Goal: Task Accomplishment & Management: Manage account settings

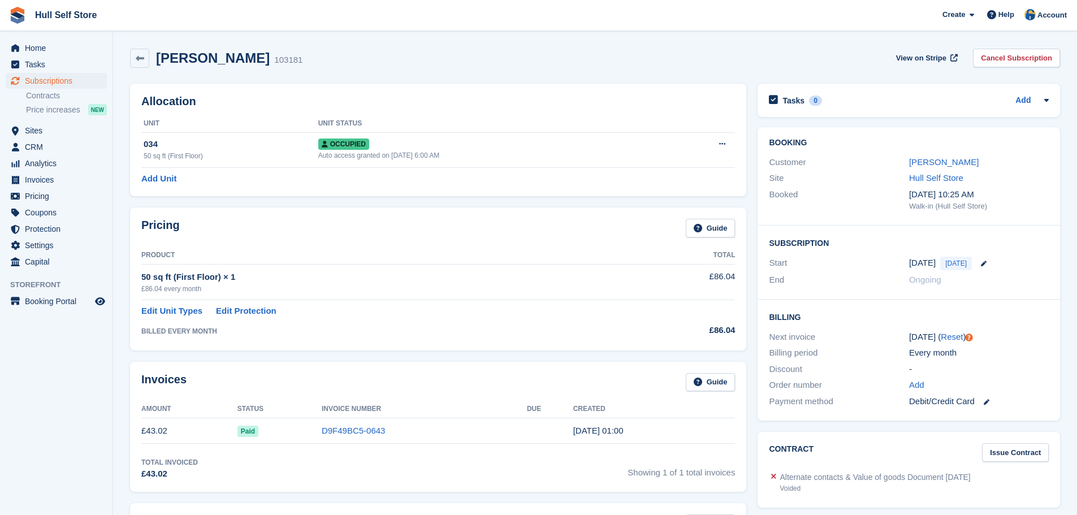
scroll to position [226, 0]
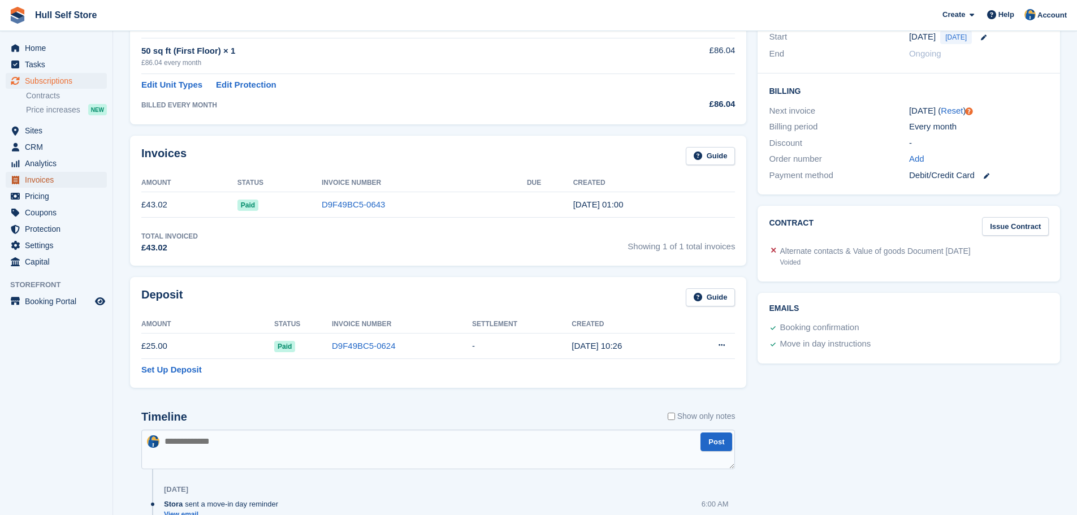
click at [50, 175] on span "Invoices" at bounding box center [59, 180] width 68 height 16
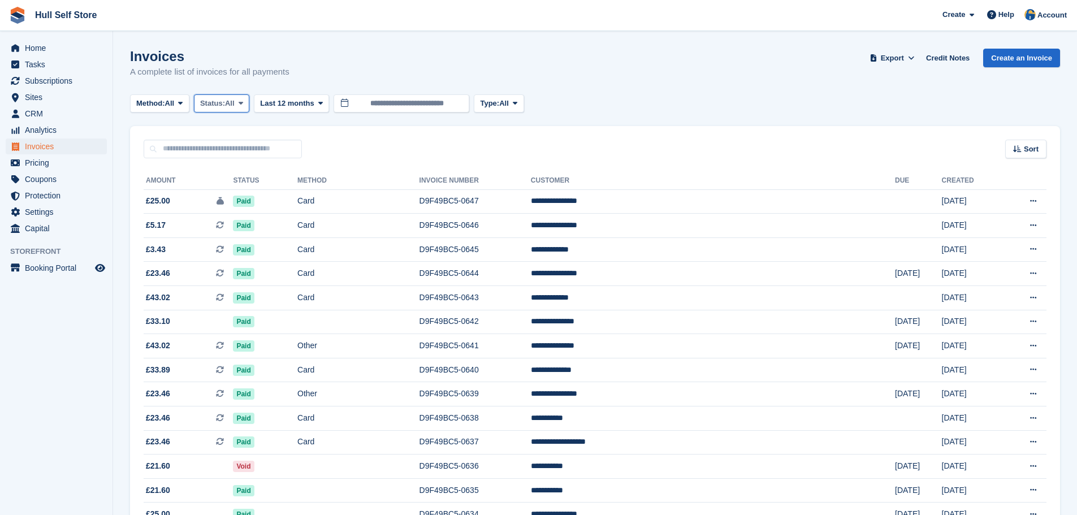
click at [240, 104] on span at bounding box center [240, 103] width 9 height 9
click at [226, 186] on link "Open" at bounding box center [248, 191] width 98 height 20
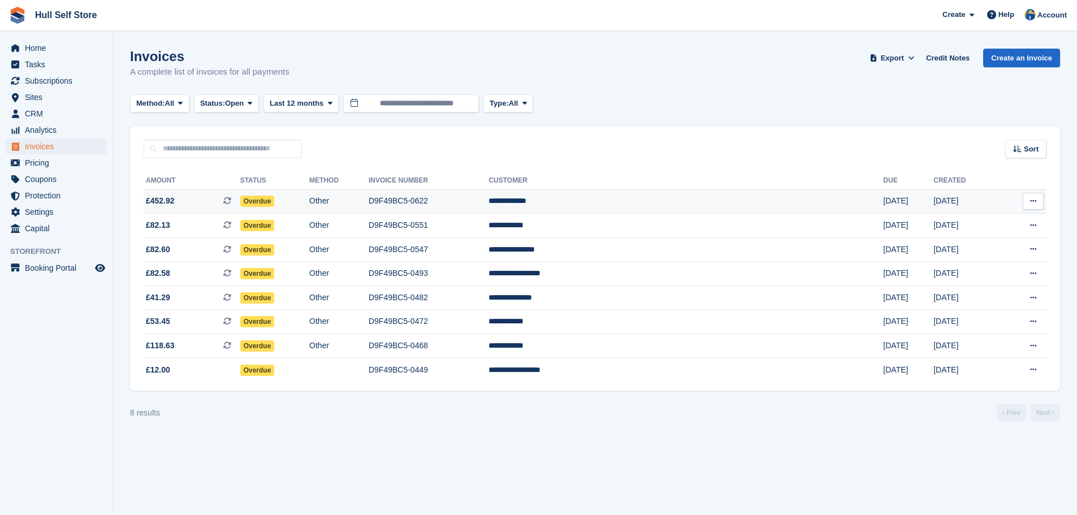
click at [474, 201] on td "D9F49BC5-0622" at bounding box center [429, 201] width 120 height 24
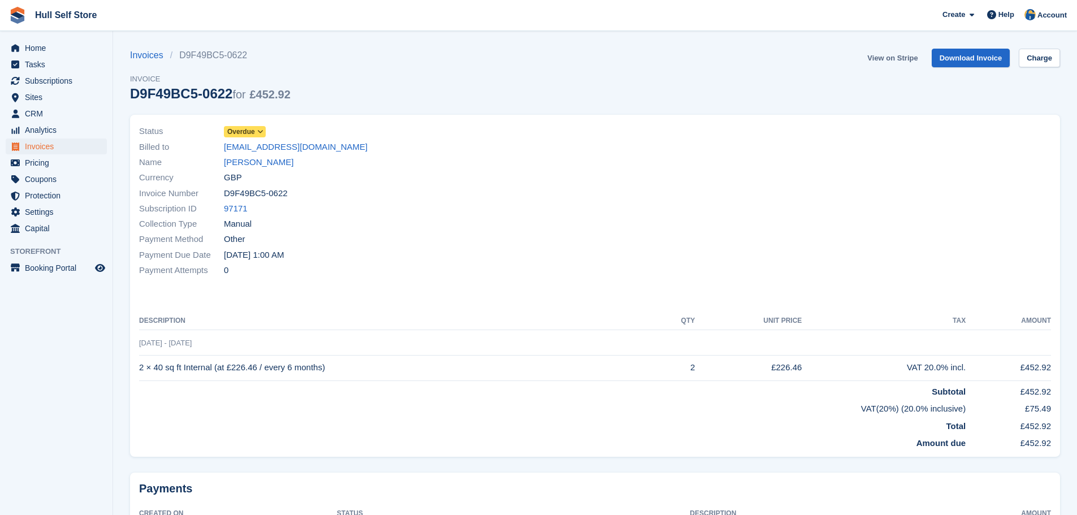
click at [895, 54] on link "View on Stripe" at bounding box center [892, 58] width 59 height 19
click at [38, 140] on span "Invoices" at bounding box center [59, 147] width 68 height 16
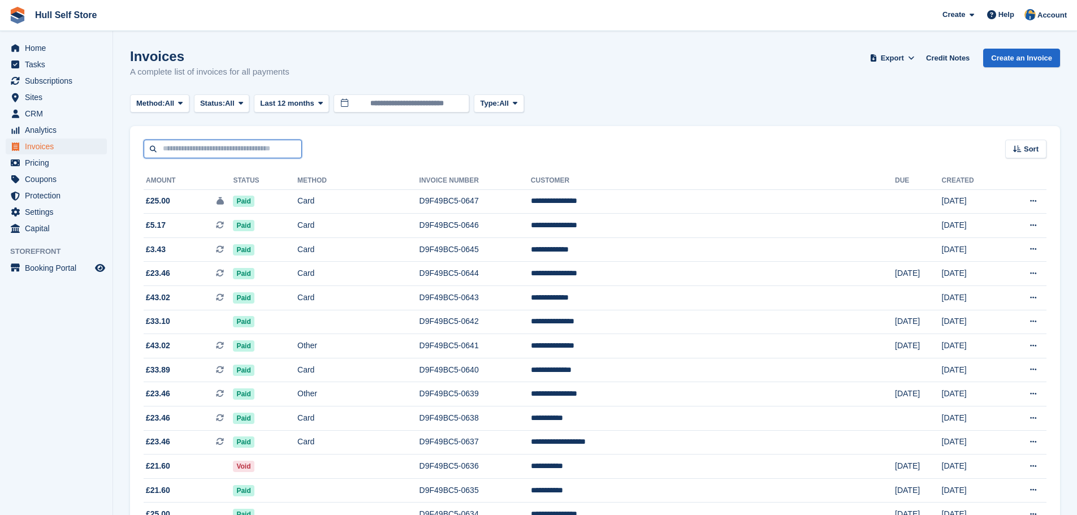
click at [269, 152] on input "text" at bounding box center [223, 149] width 158 height 19
type input "*****"
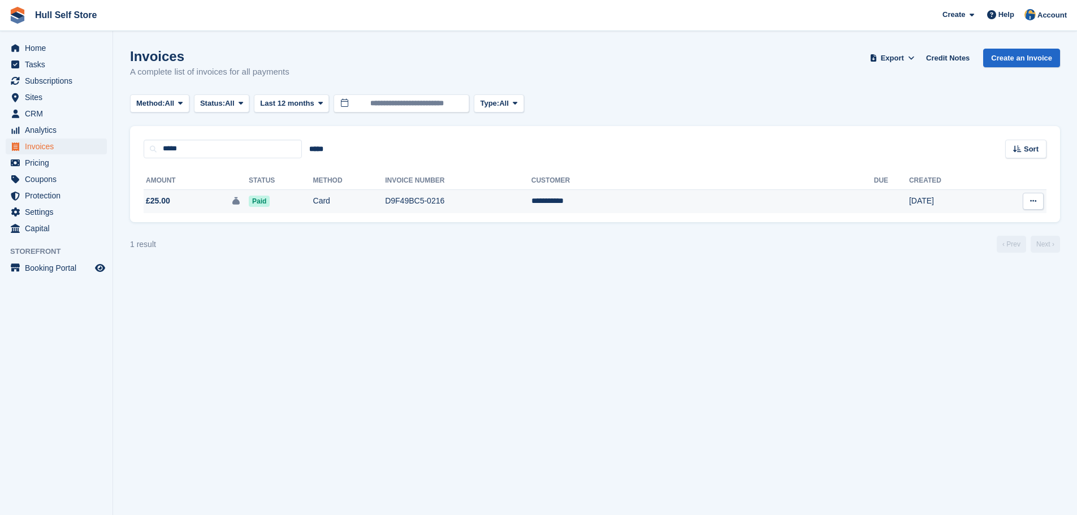
click at [239, 200] on span "£25.00 This is a security deposit invoice." at bounding box center [196, 201] width 105 height 12
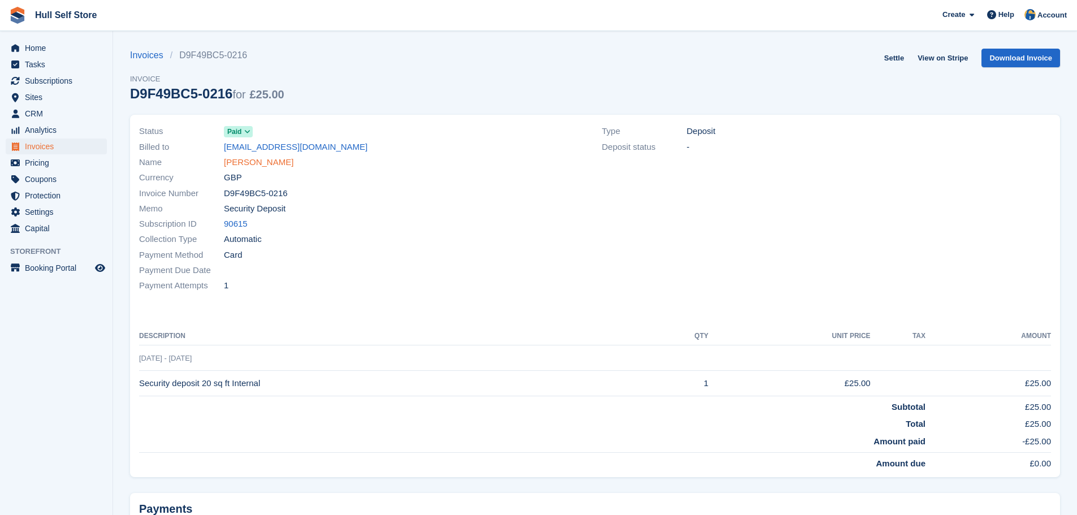
click at [248, 163] on link "Arpit Aryan" at bounding box center [259, 162] width 70 height 13
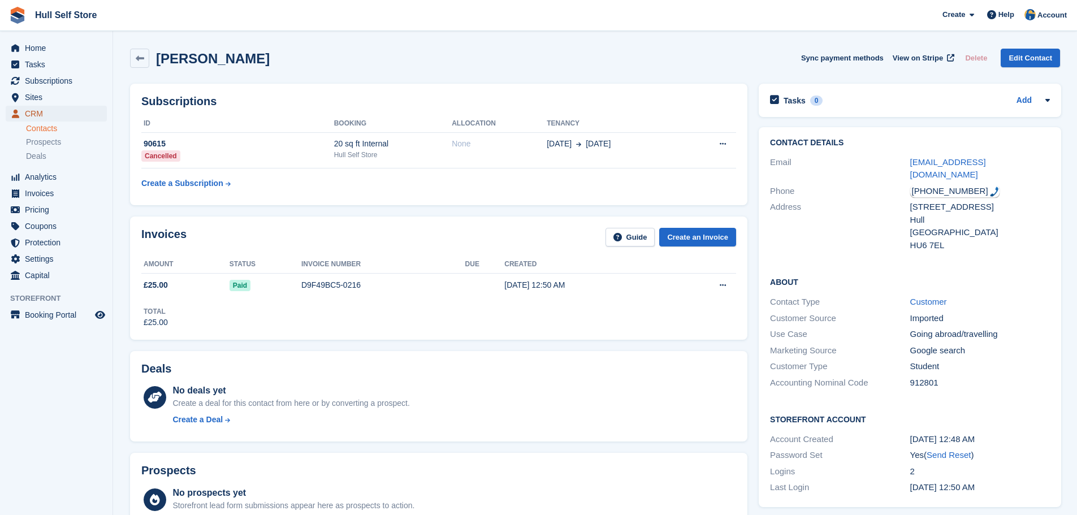
click at [51, 117] on span "CRM" at bounding box center [59, 114] width 68 height 16
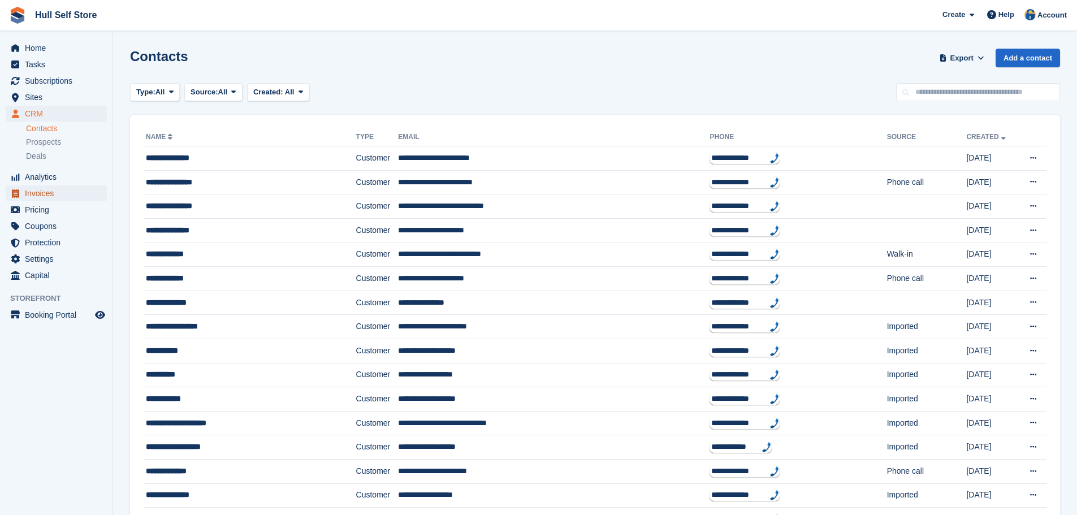
click at [87, 197] on span "Invoices" at bounding box center [59, 194] width 68 height 16
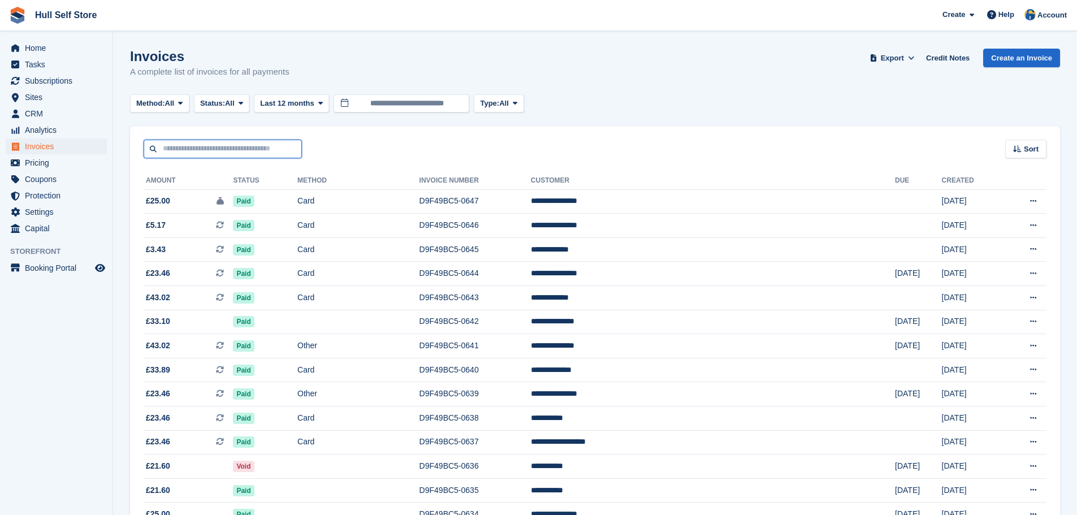
click at [256, 146] on input "text" at bounding box center [223, 149] width 158 height 19
type input "**********"
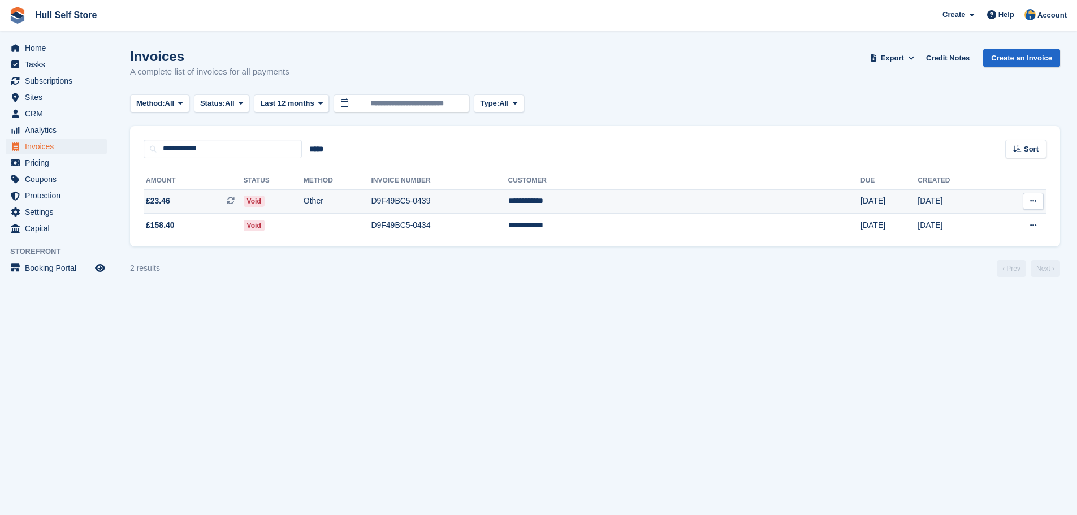
click at [215, 202] on span "£23.46 This is a recurring subscription invoice." at bounding box center [194, 201] width 100 height 12
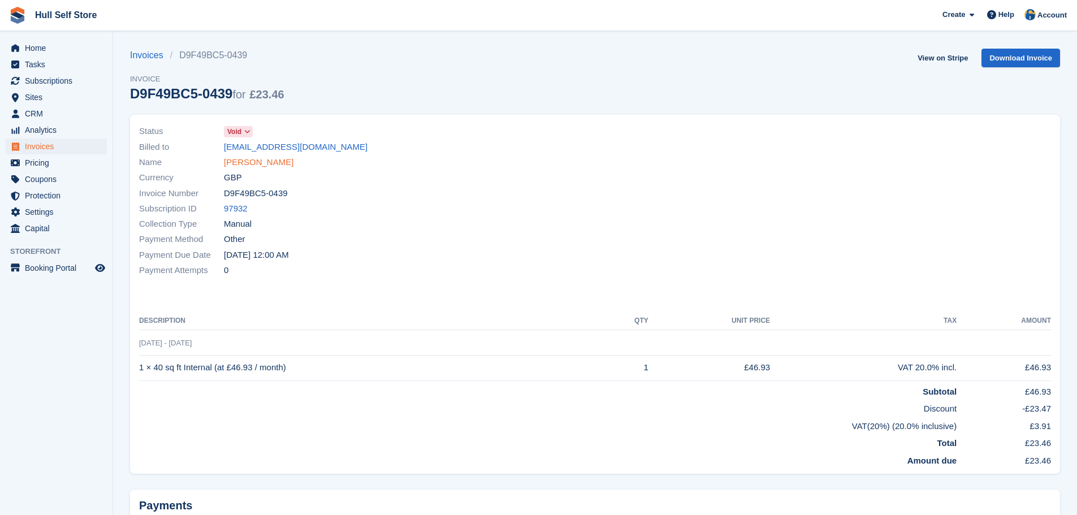
click at [251, 161] on link "Maria Wilson" at bounding box center [259, 162] width 70 height 13
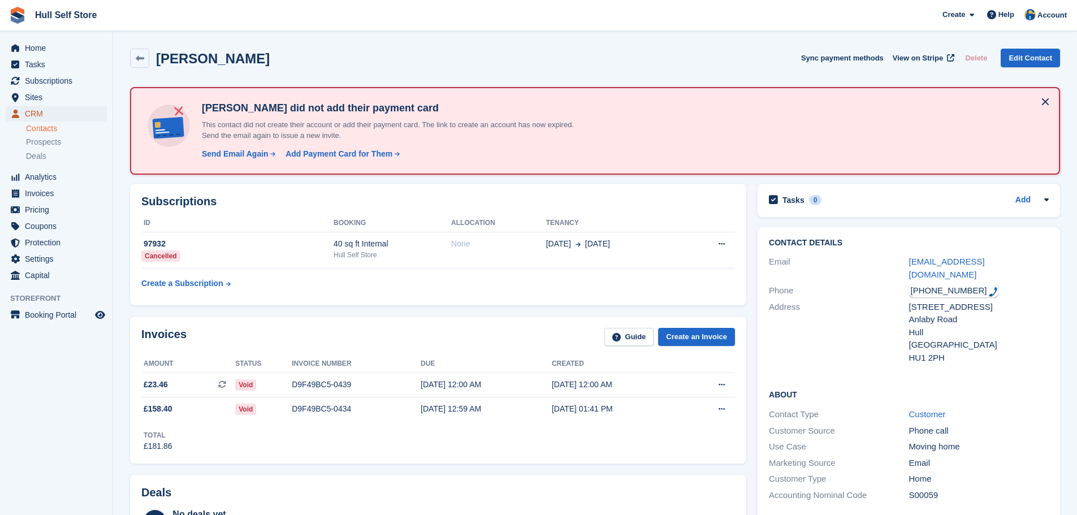
click at [57, 113] on span "CRM" at bounding box center [59, 114] width 68 height 16
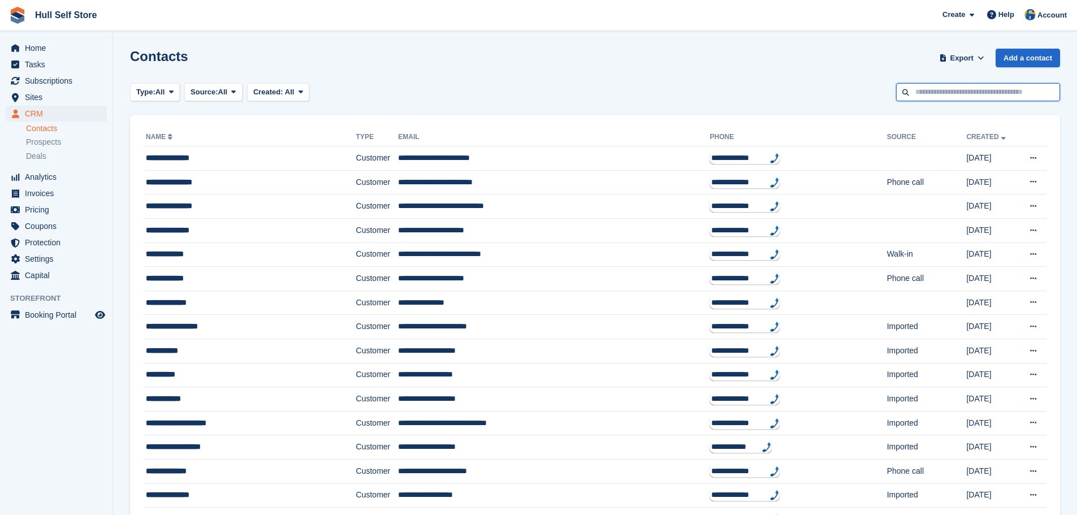
click at [973, 90] on input "text" at bounding box center [978, 92] width 164 height 19
type input "**********"
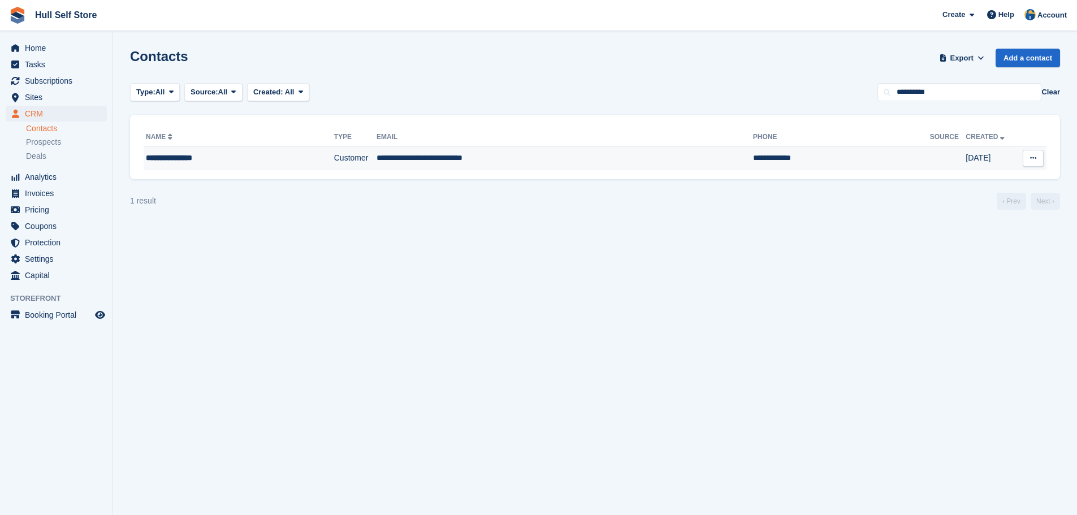
click at [334, 158] on td "Customer" at bounding box center [355, 158] width 42 height 24
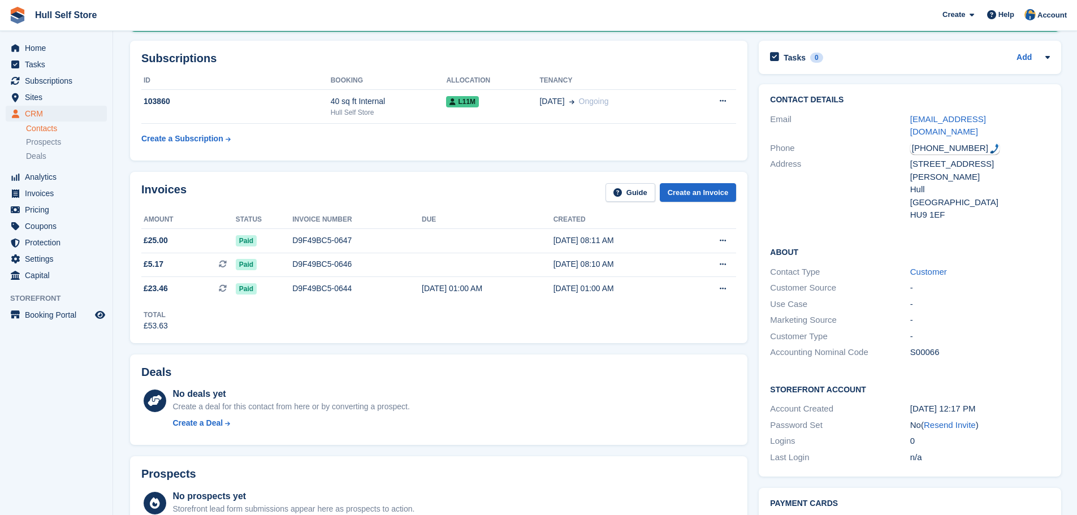
scroll to position [132, 0]
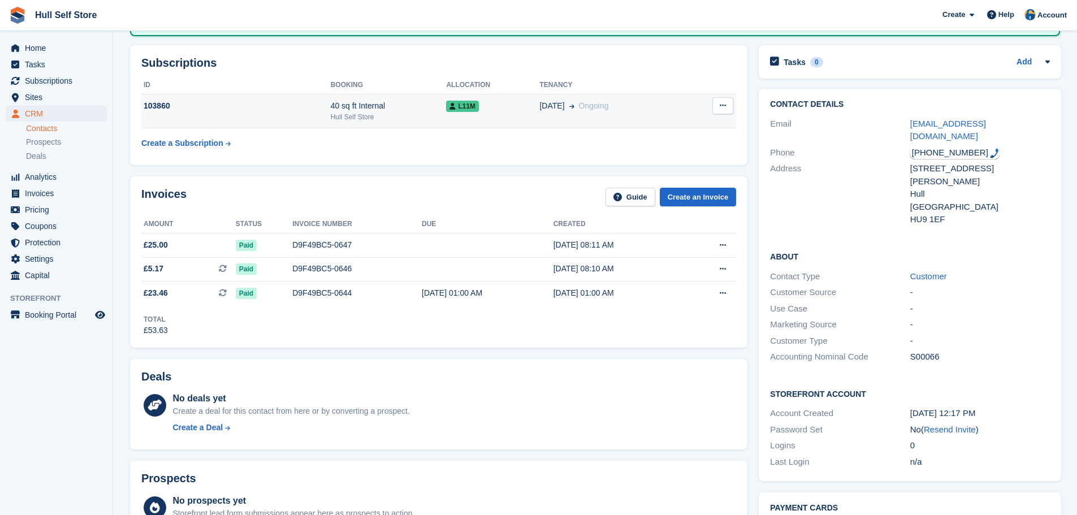
click at [547, 107] on span "30 Aug" at bounding box center [552, 106] width 25 height 12
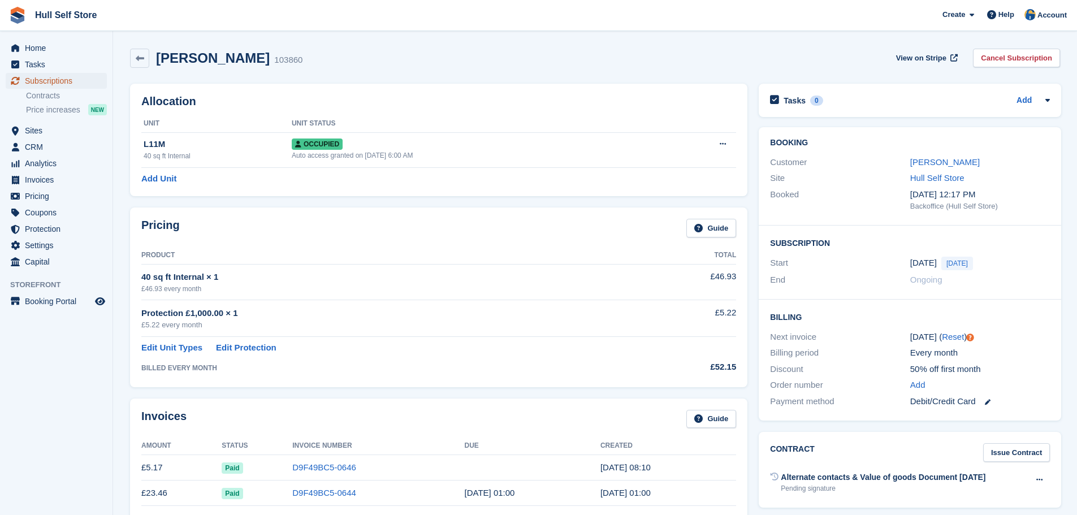
click at [44, 86] on span "Subscriptions" at bounding box center [59, 81] width 68 height 16
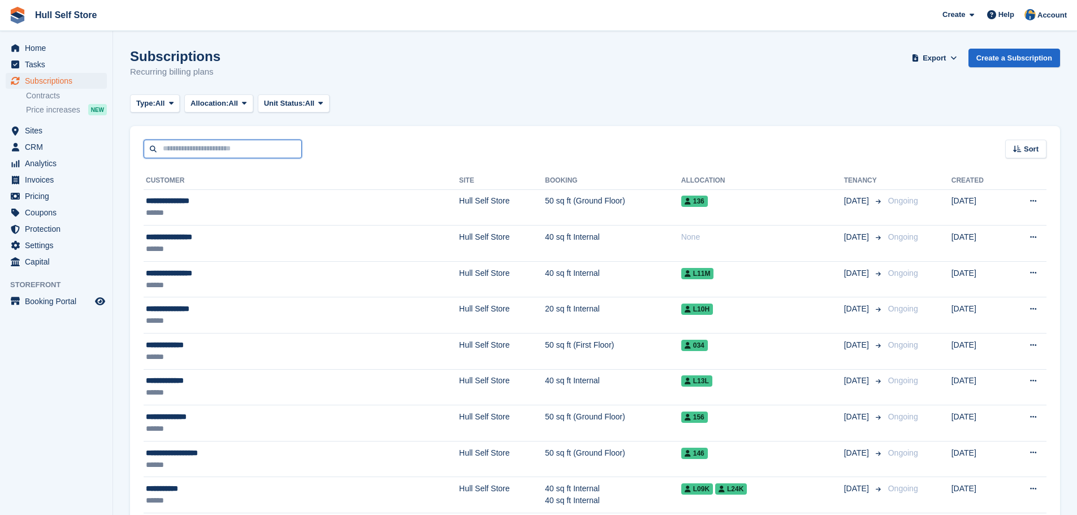
click at [226, 155] on input "text" at bounding box center [223, 149] width 158 height 19
type input "*****"
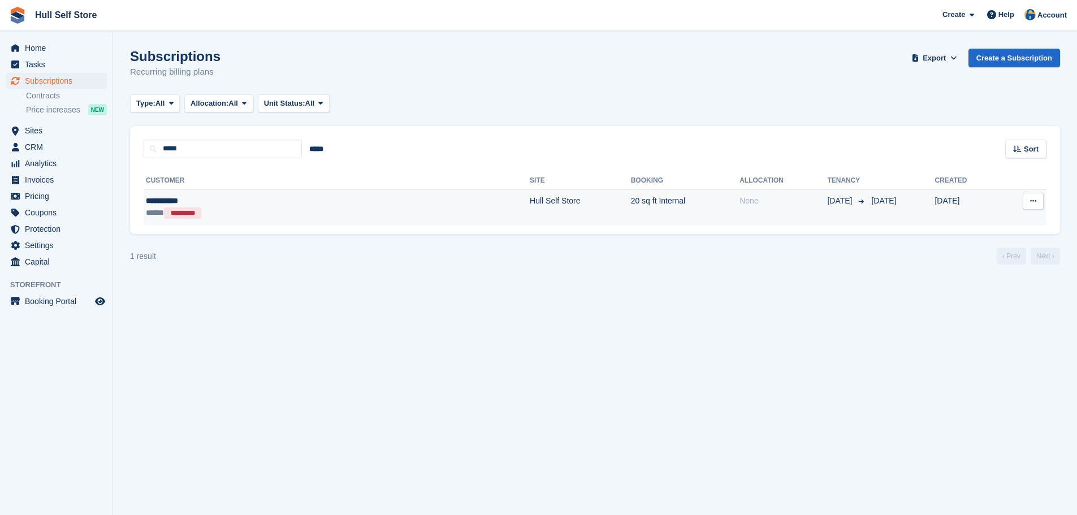
click at [221, 207] on div "***** *********" at bounding box center [241, 213] width 191 height 12
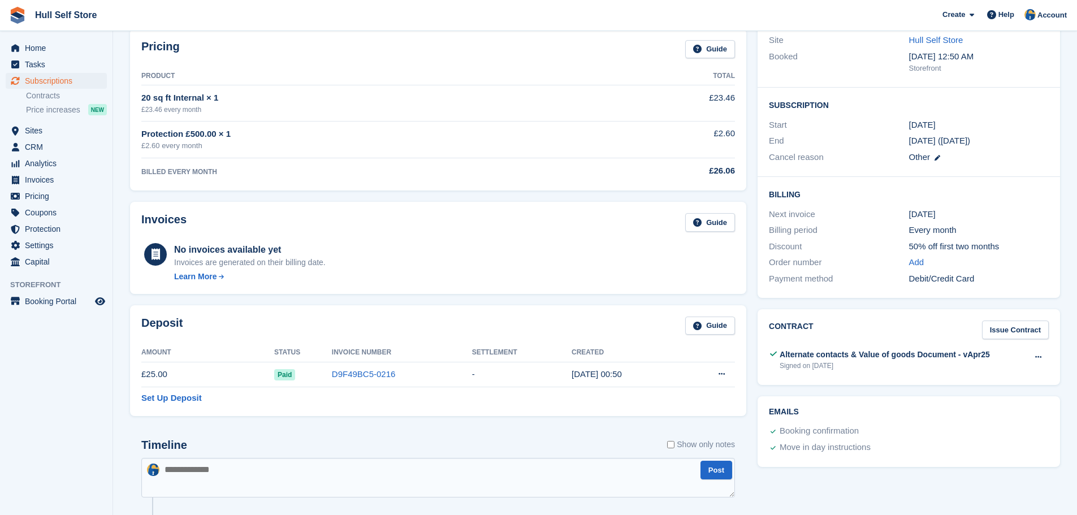
scroll to position [113, 0]
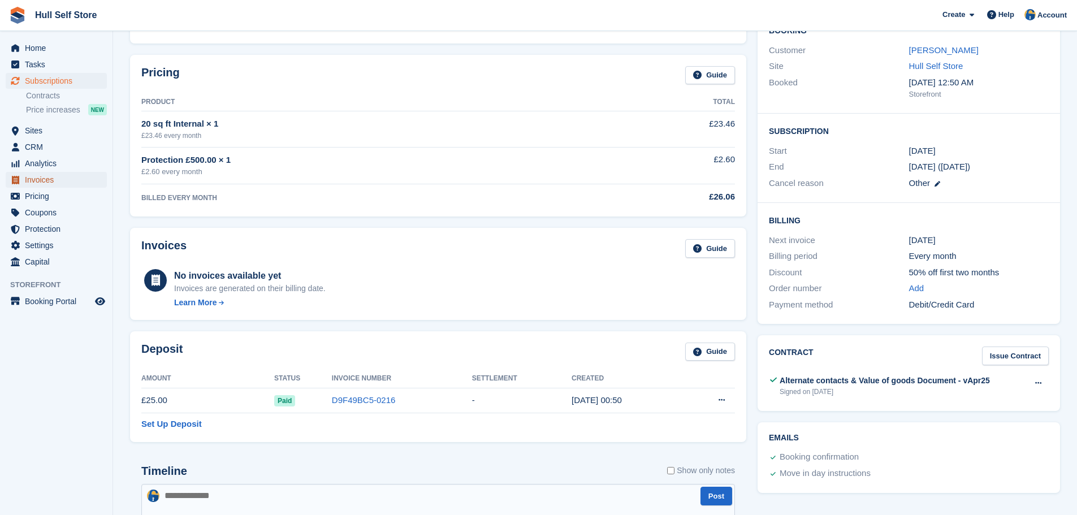
click at [41, 181] on span "Invoices" at bounding box center [59, 180] width 68 height 16
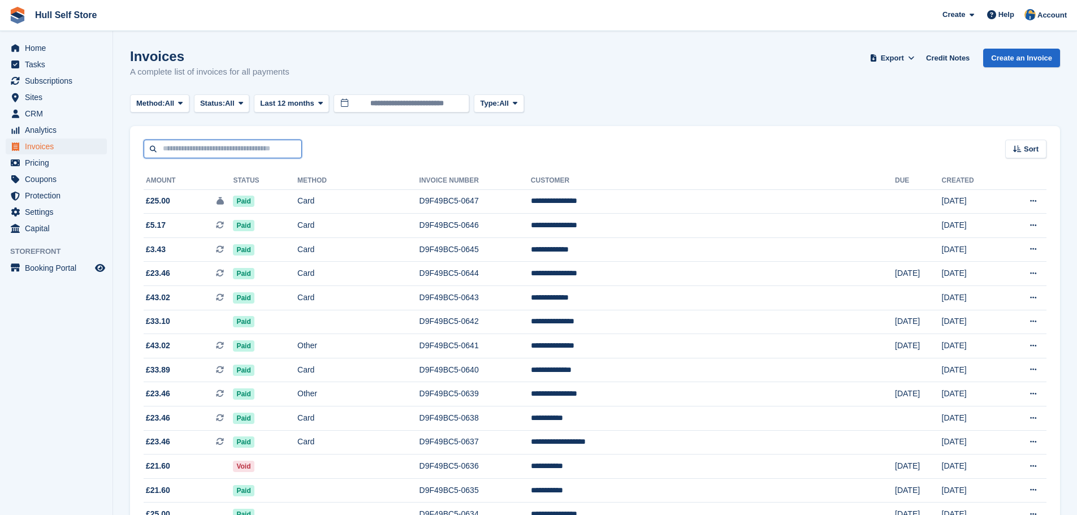
click at [271, 155] on input "text" at bounding box center [223, 149] width 158 height 19
click at [235, 105] on span "All" at bounding box center [230, 103] width 10 height 11
click at [217, 192] on link "Open" at bounding box center [248, 191] width 98 height 20
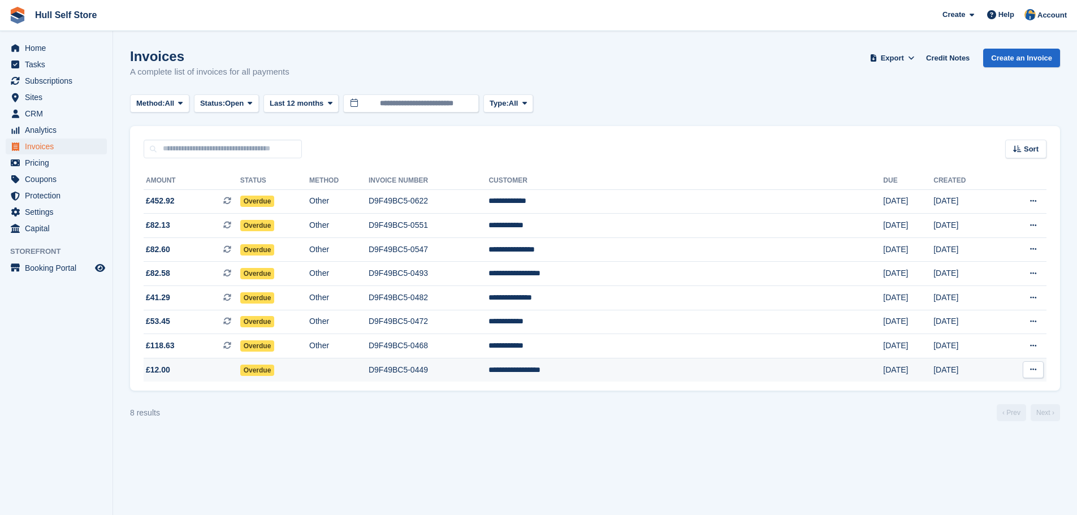
click at [309, 372] on td "Overdue" at bounding box center [274, 370] width 69 height 24
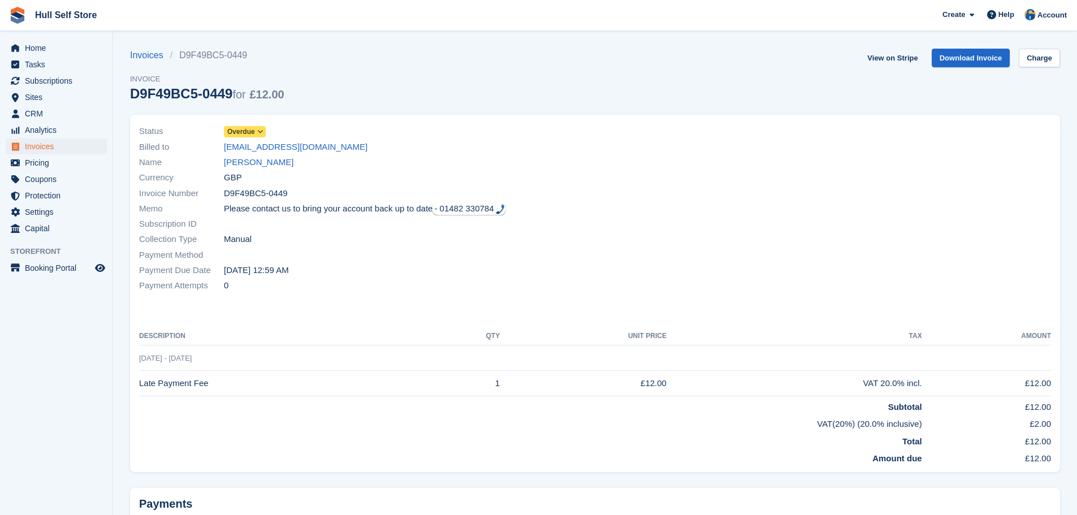
click at [245, 137] on span "Overdue" at bounding box center [241, 132] width 28 height 10
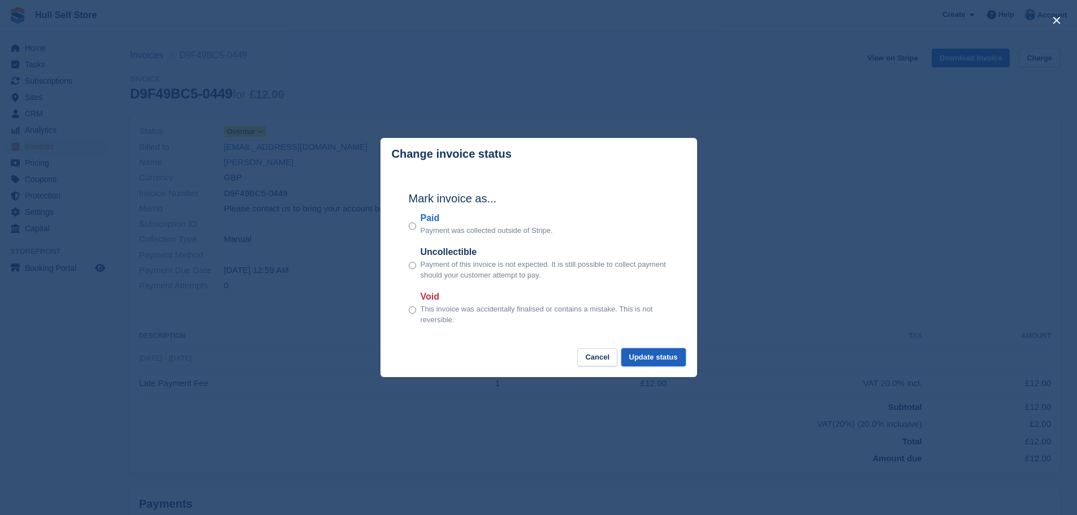
click at [670, 360] on button "Update status" at bounding box center [654, 357] width 64 height 19
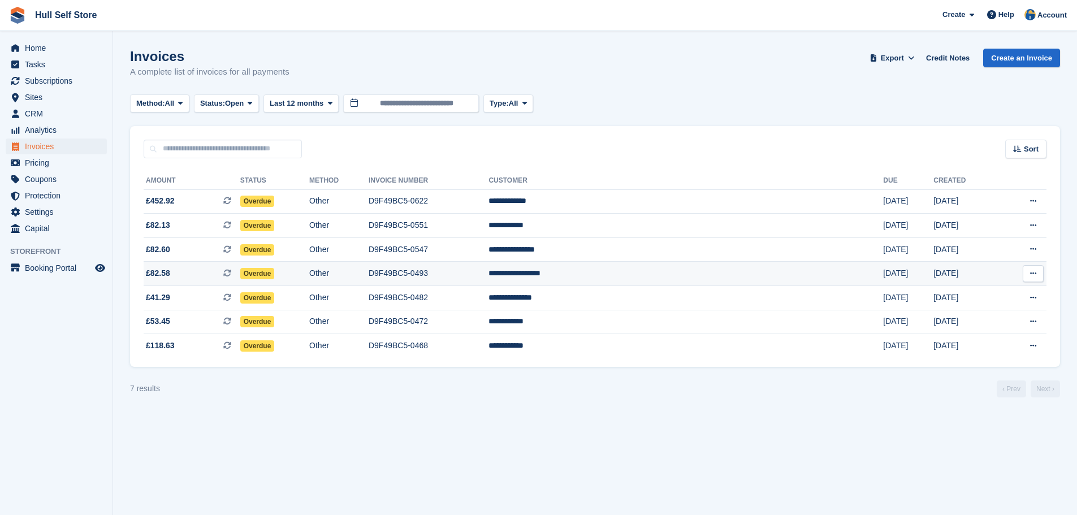
click at [489, 274] on td "D9F49BC5-0493" at bounding box center [429, 274] width 120 height 24
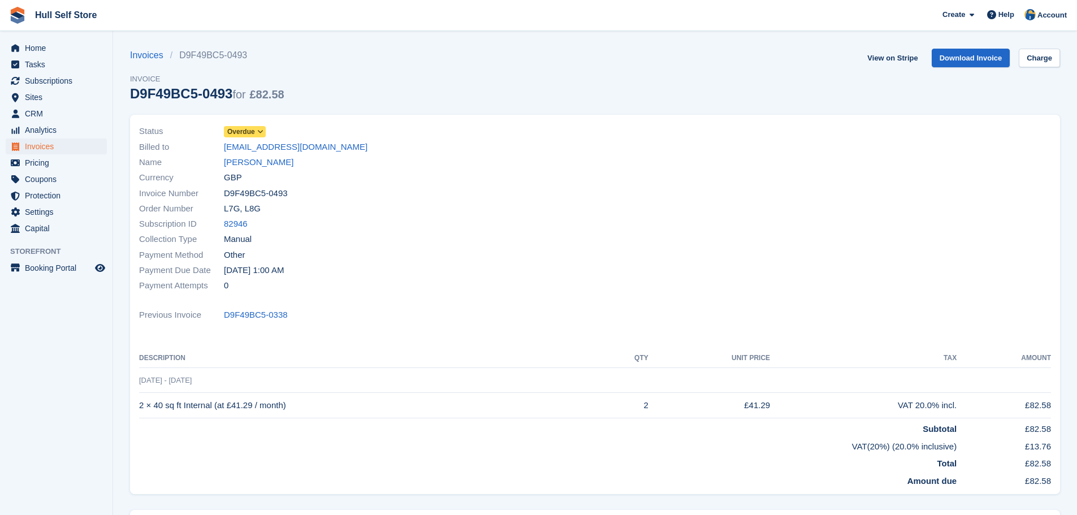
click at [263, 132] on icon at bounding box center [260, 131] width 6 height 7
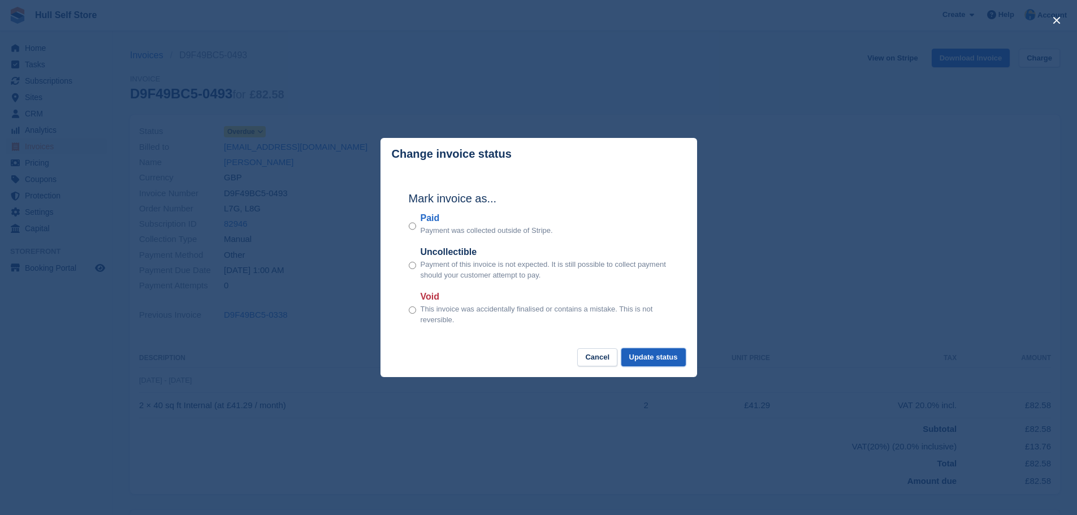
click at [653, 361] on button "Update status" at bounding box center [654, 357] width 64 height 19
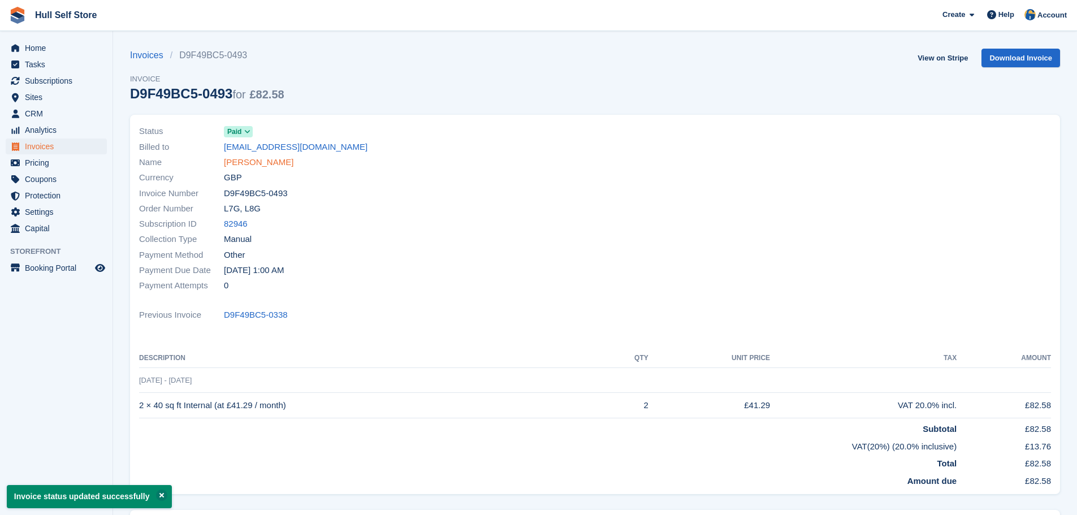
click at [260, 162] on link "Ms Kayleigh Jessop" at bounding box center [259, 162] width 70 height 13
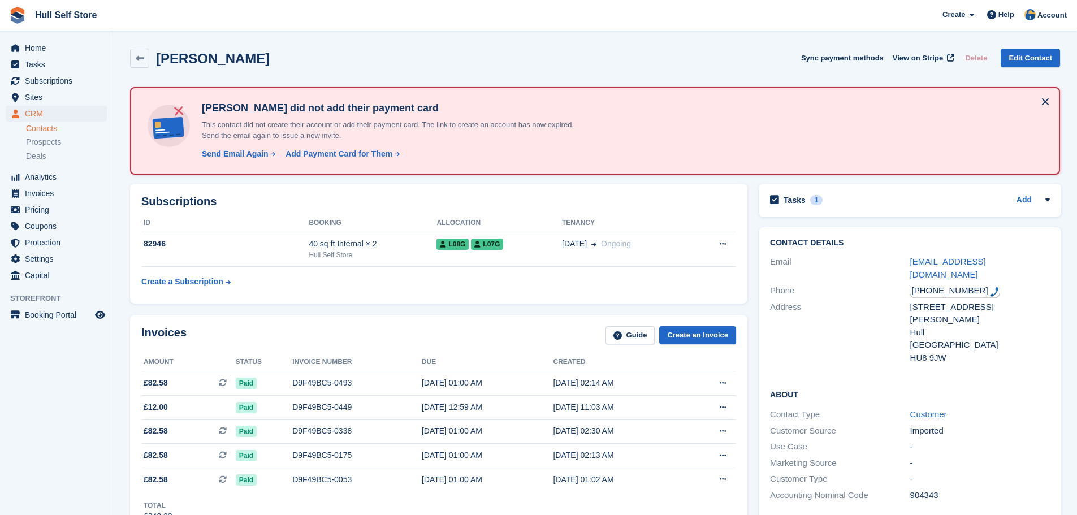
click at [892, 209] on div "Tasks 1 Add Send LP3 28.08.25 (MILLY LOOKING INTO) 28 Aug" at bounding box center [910, 200] width 303 height 33
click at [806, 204] on div "Tasks 1" at bounding box center [796, 200] width 53 height 15
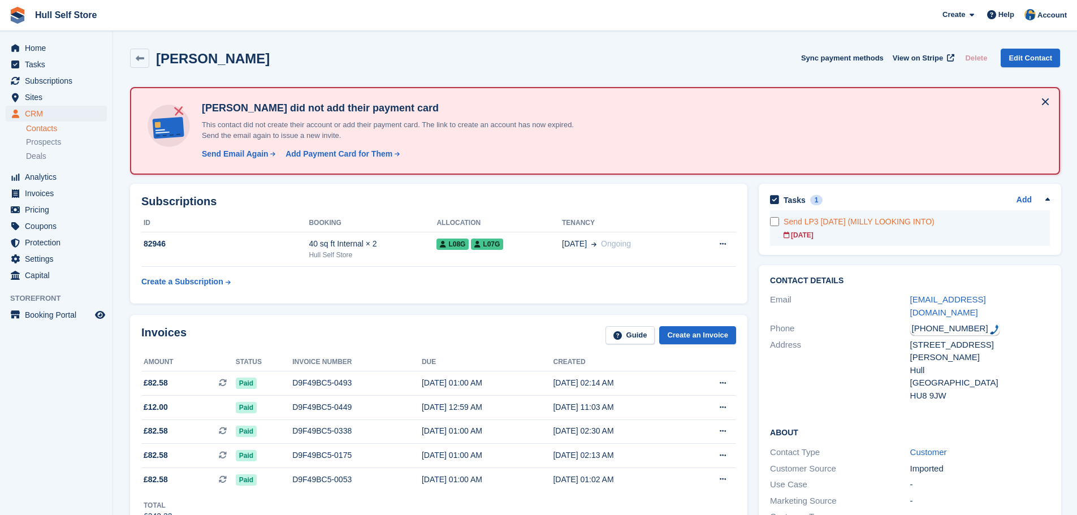
click at [835, 233] on div "28 Aug" at bounding box center [917, 235] width 266 height 10
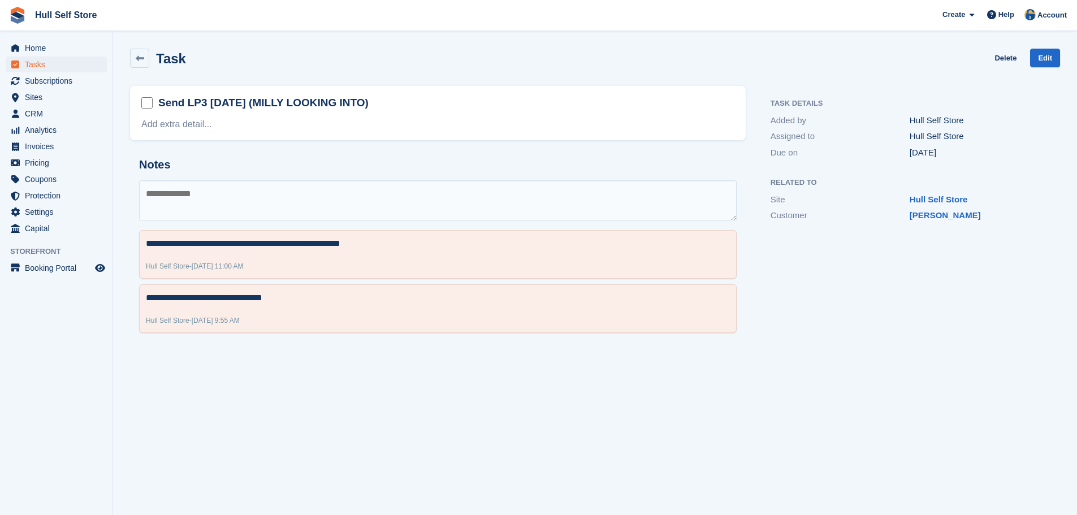
click at [377, 131] on div "Add extra detail..." at bounding box center [437, 125] width 593 height 14
click at [325, 182] on textarea at bounding box center [438, 200] width 598 height 41
type textarea "**********"
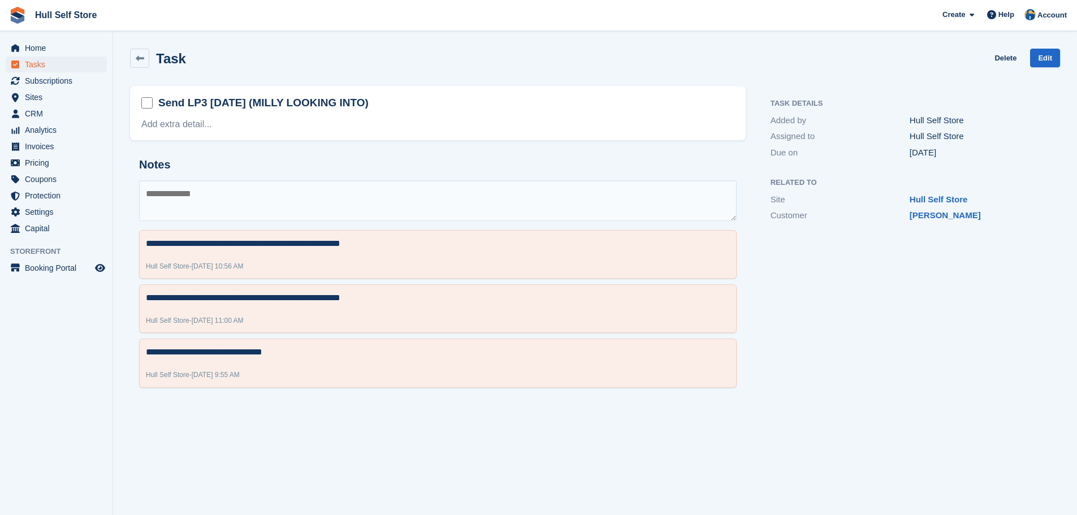
drag, startPoint x: 86, startPoint y: 313, endPoint x: 119, endPoint y: 260, distance: 62.8
click at [86, 313] on aside "Home Tasks Subscriptions Subscriptions Subscriptions Contracts Price increases …" at bounding box center [56, 260] width 113 height 459
drag, startPoint x: 287, startPoint y: 243, endPoint x: 131, endPoint y: 239, distance: 156.7
click at [131, 239] on div "**********" at bounding box center [438, 273] width 616 height 248
click at [935, 217] on link "Ms Kayleigh Jessop" at bounding box center [945, 215] width 71 height 10
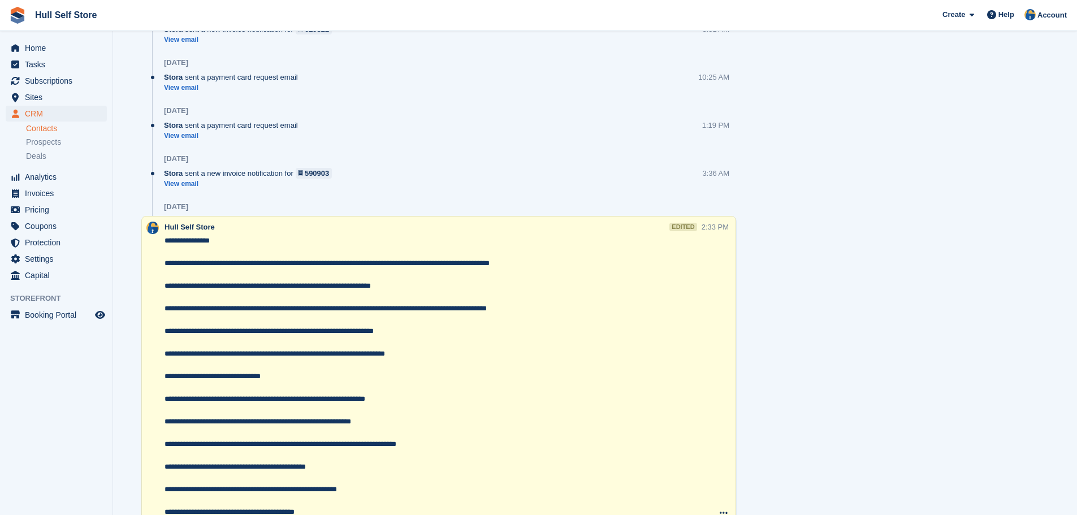
scroll to position [1188, 0]
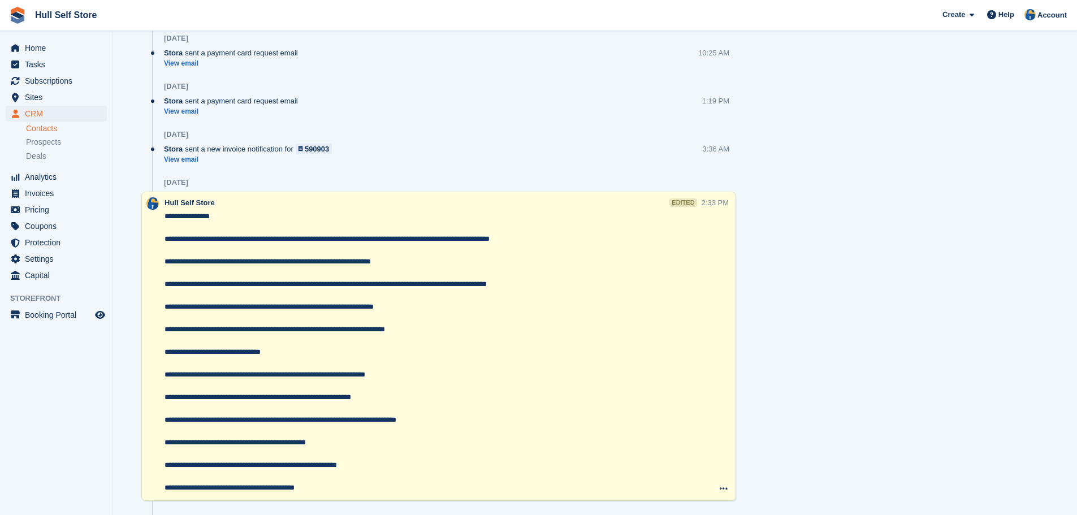
click at [282, 229] on textarea "**********" at bounding box center [433, 352] width 537 height 283
click at [167, 217] on textarea "**********" at bounding box center [433, 352] width 537 height 283
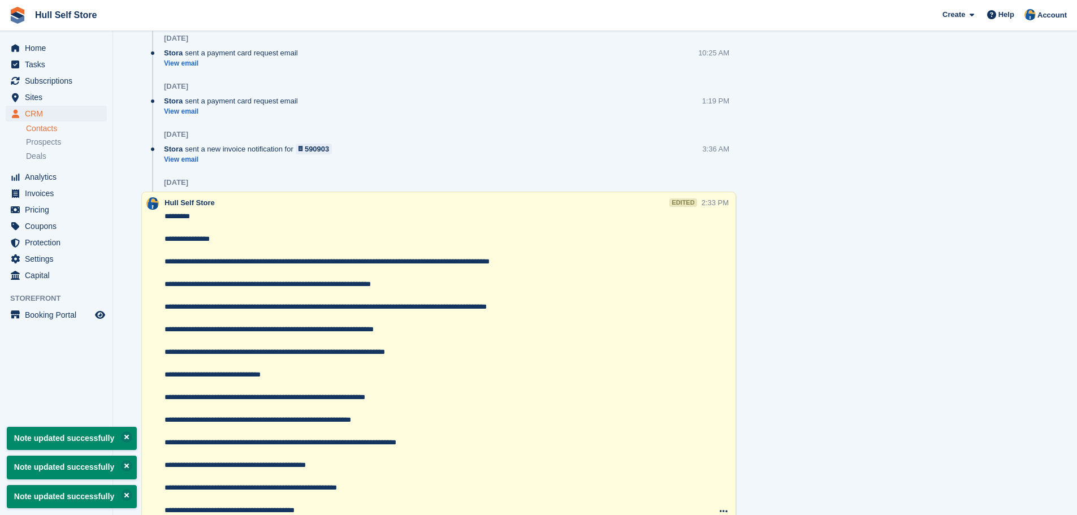
paste textarea "**********"
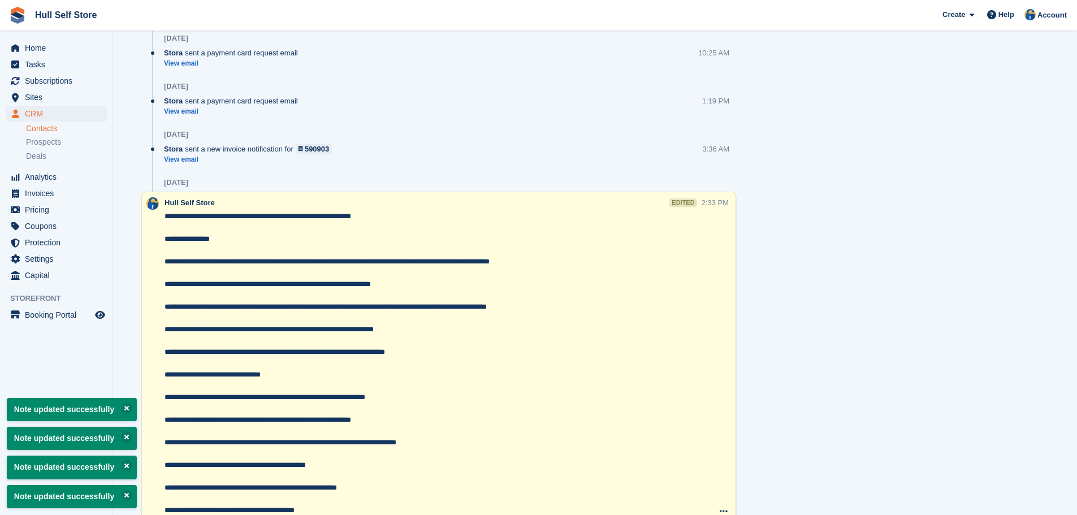
click at [221, 216] on textarea "**********" at bounding box center [433, 363] width 537 height 305
type textarea "**********"
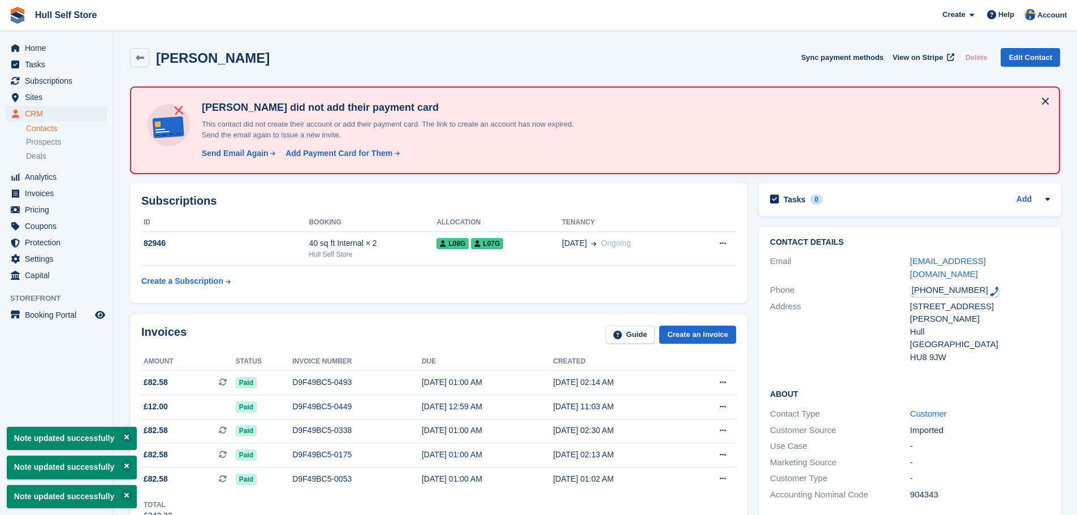
scroll to position [0, 0]
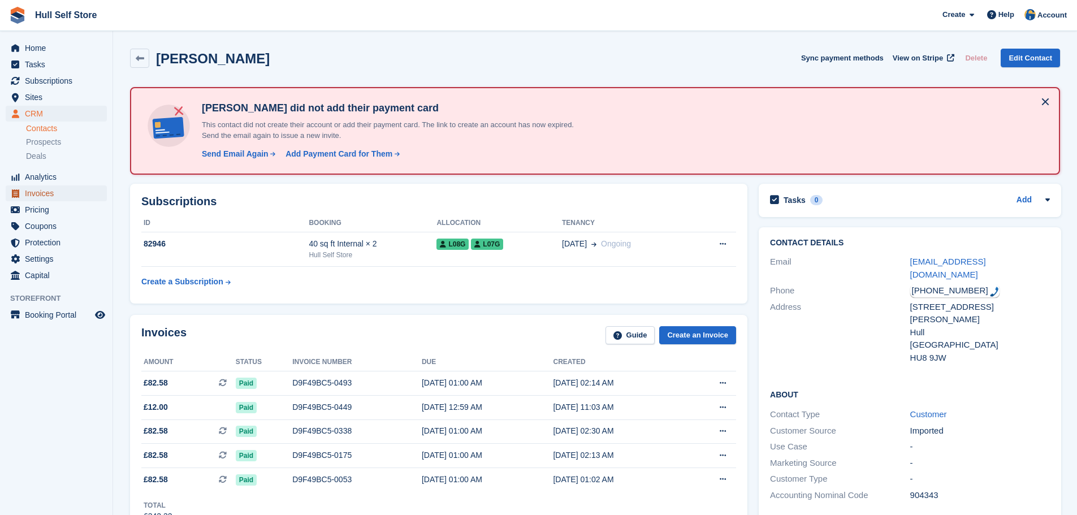
click at [37, 193] on span "Invoices" at bounding box center [59, 194] width 68 height 16
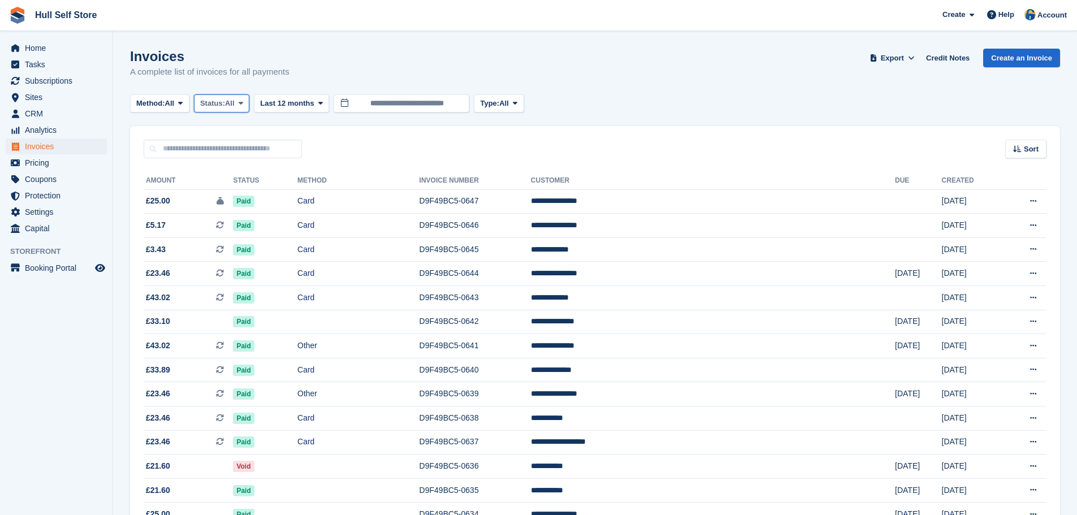
click at [240, 97] on button "Status: All" at bounding box center [221, 103] width 55 height 19
click at [232, 147] on link "Paid" at bounding box center [248, 150] width 98 height 20
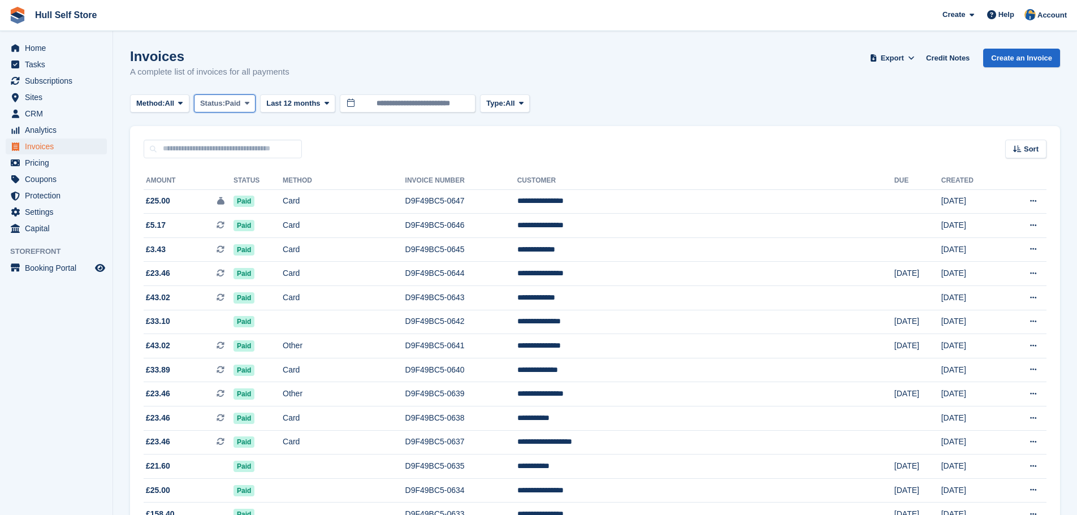
click at [225, 109] on span "Status:" at bounding box center [212, 103] width 25 height 11
click at [222, 189] on link "Open" at bounding box center [248, 191] width 98 height 20
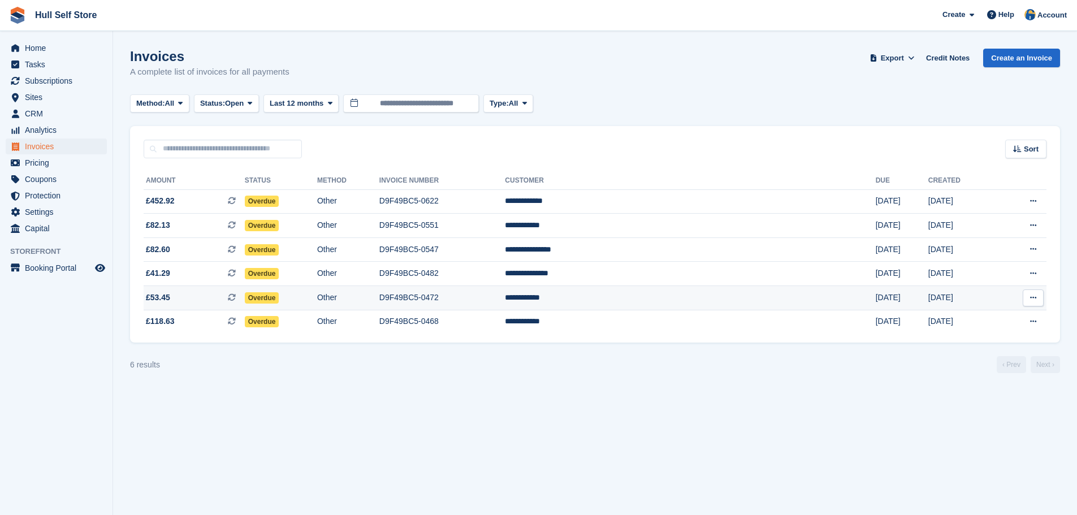
click at [379, 292] on td "Other" at bounding box center [348, 298] width 62 height 24
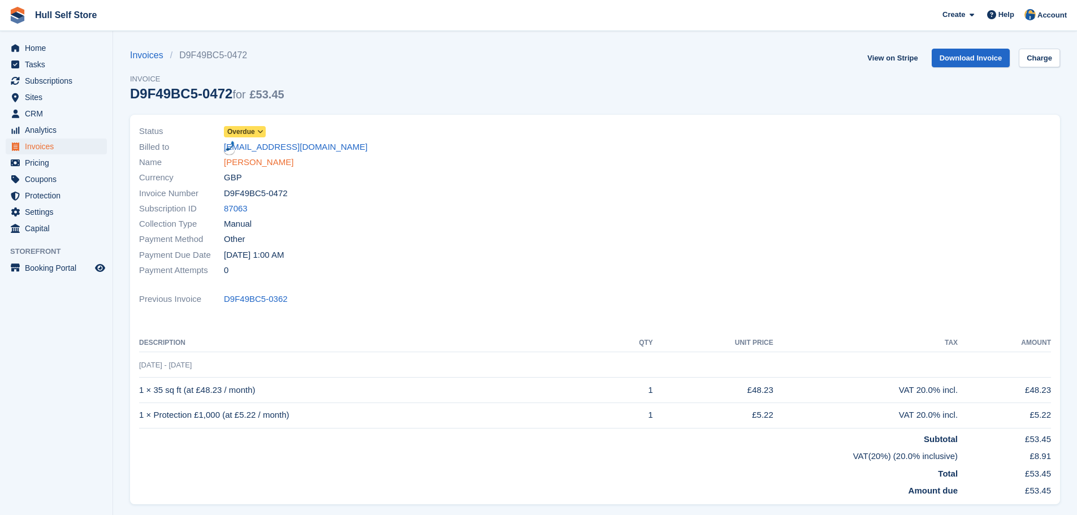
click at [258, 161] on link "[PERSON_NAME]" at bounding box center [259, 162] width 70 height 13
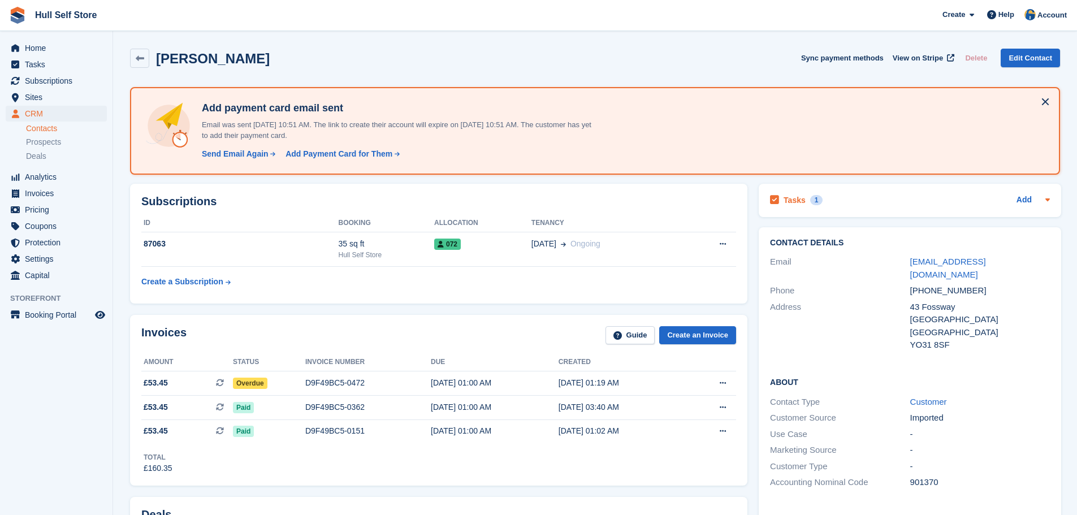
click at [832, 195] on div "Tasks 1 Add" at bounding box center [910, 200] width 280 height 15
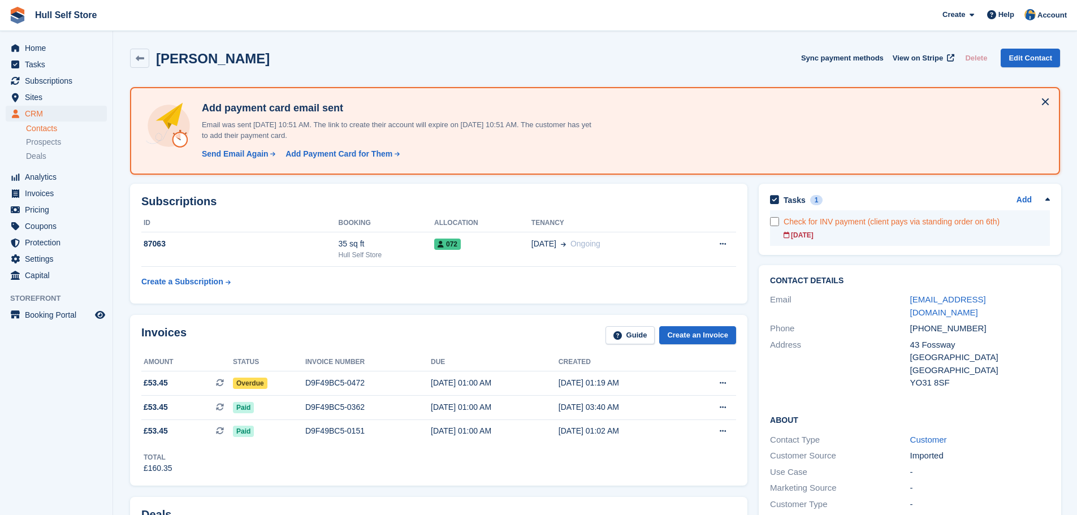
click at [831, 226] on div "Check for INV payment (client pays via standing order on 6th)" at bounding box center [917, 222] width 266 height 12
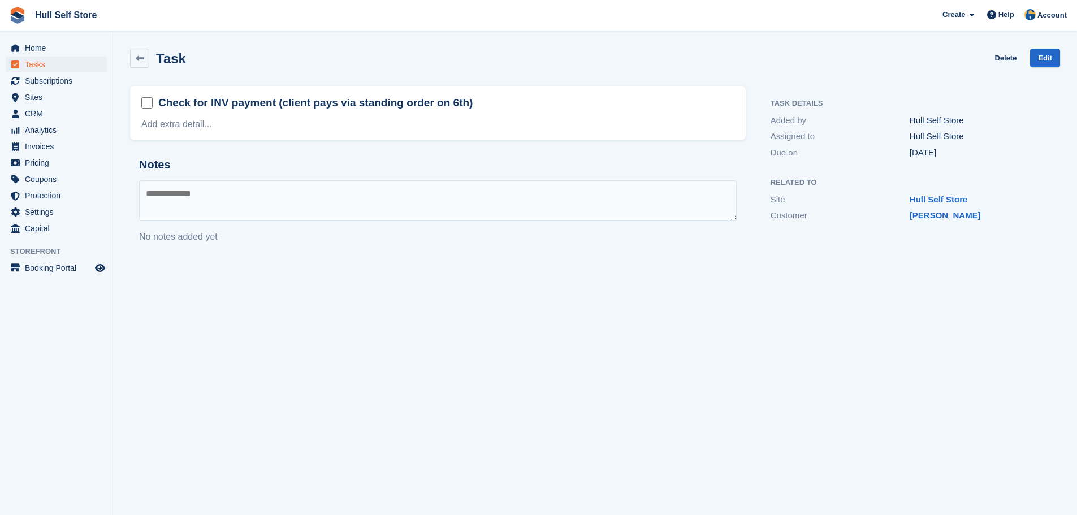
click at [491, 193] on textarea at bounding box center [438, 200] width 598 height 41
type textarea "**********"
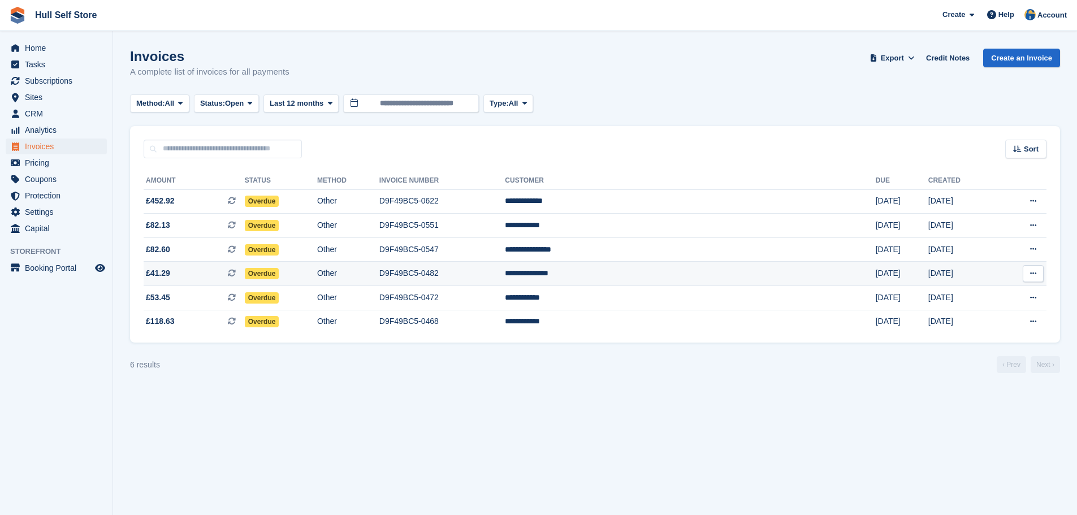
click at [379, 275] on td "Other" at bounding box center [348, 274] width 62 height 24
